Goal: Check status: Check status

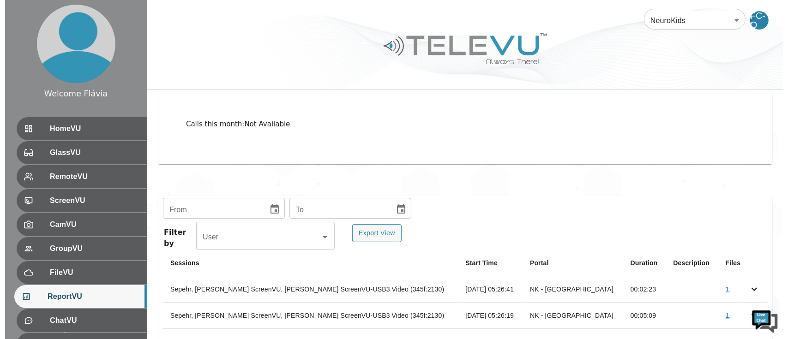
scroll to position [84, 0]
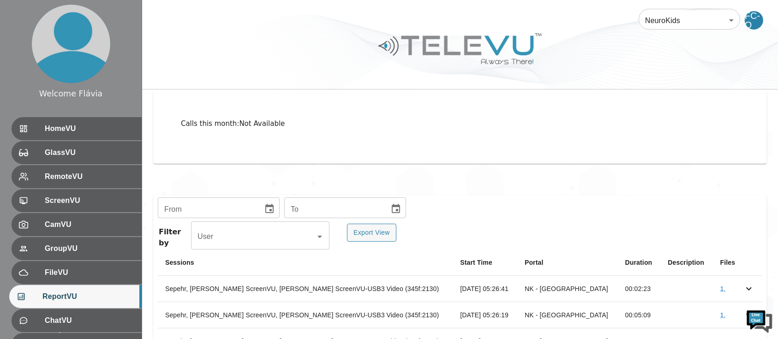
click at [709, 15] on body "Welcome Flávia HomeVU GlassVU RemoteVU ScreenVU CamVU GroupVU FileVU ReportVU C…" at bounding box center [389, 184] width 778 height 536
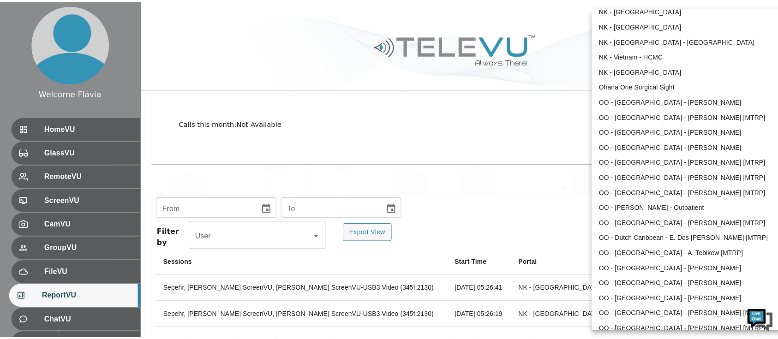
scroll to position [284, 0]
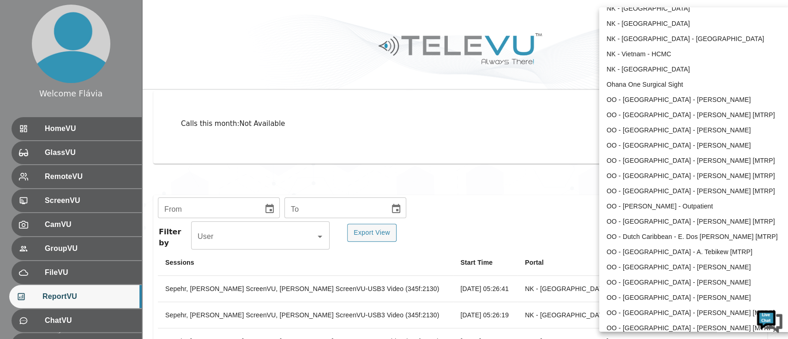
click at [650, 242] on li "OO - Dutch Caribbean - E. Dos [PERSON_NAME] [MTRP]" at bounding box center [695, 236] width 192 height 15
type input "144"
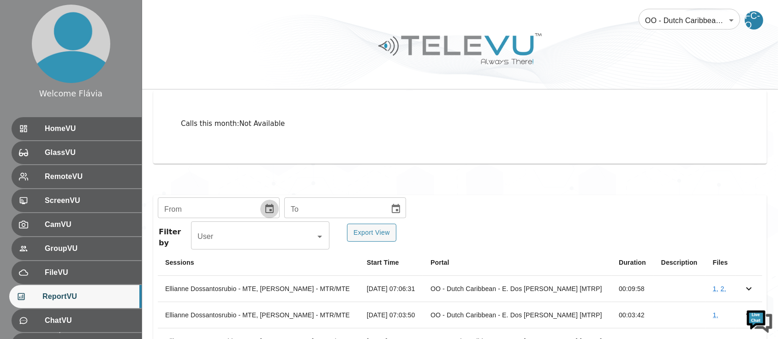
click at [260, 209] on button "Choose date" at bounding box center [269, 209] width 18 height 18
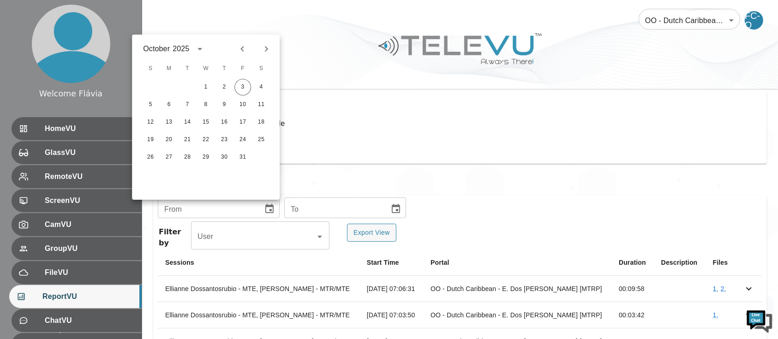
click at [240, 48] on icon "Previous month" at bounding box center [242, 48] width 11 height 11
click at [193, 87] on button "1" at bounding box center [187, 87] width 17 height 17
type input "[DATE]"
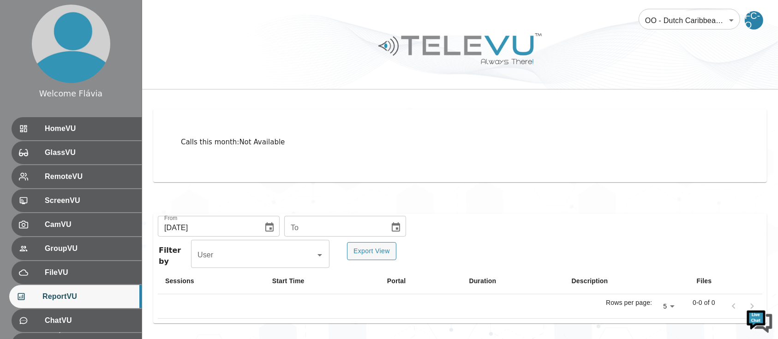
scroll to position [65, 0]
click at [390, 227] on icon "Choose date" at bounding box center [395, 227] width 11 height 11
click at [362, 68] on icon "Previous month" at bounding box center [366, 67] width 11 height 11
click at [306, 173] on button "30" at bounding box center [311, 176] width 17 height 17
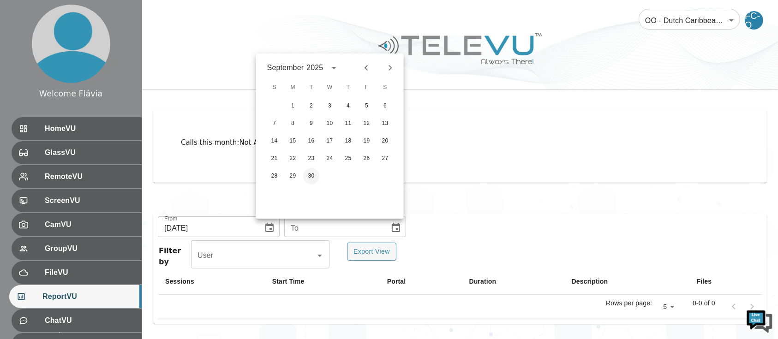
type input "[DATE]"
click at [387, 219] on button "Choose date, selected date is Sep 30, 2025" at bounding box center [396, 228] width 18 height 18
click at [512, 154] on div "Calls this month : Not Available" at bounding box center [460, 146] width 614 height 73
